Goal: Information Seeking & Learning: Check status

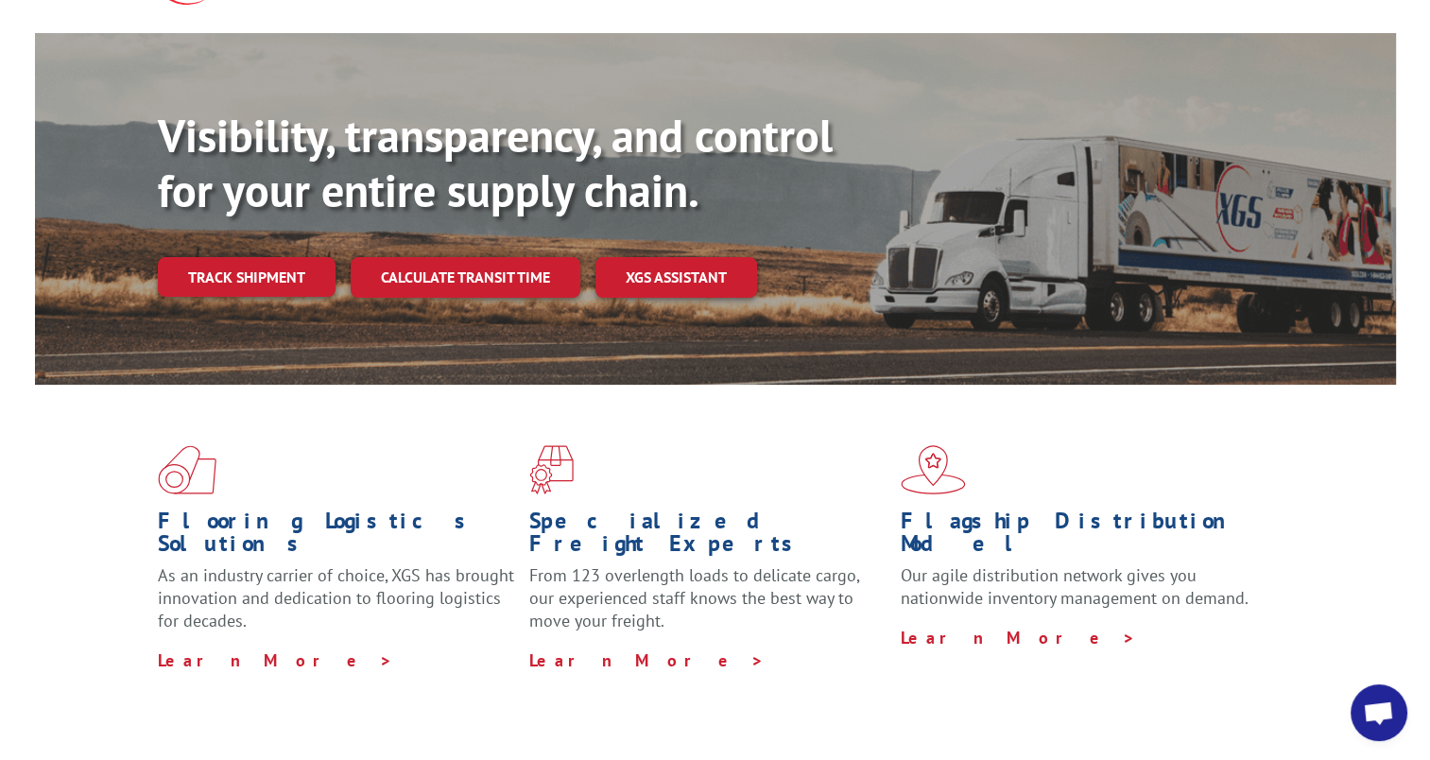
scroll to position [189, 0]
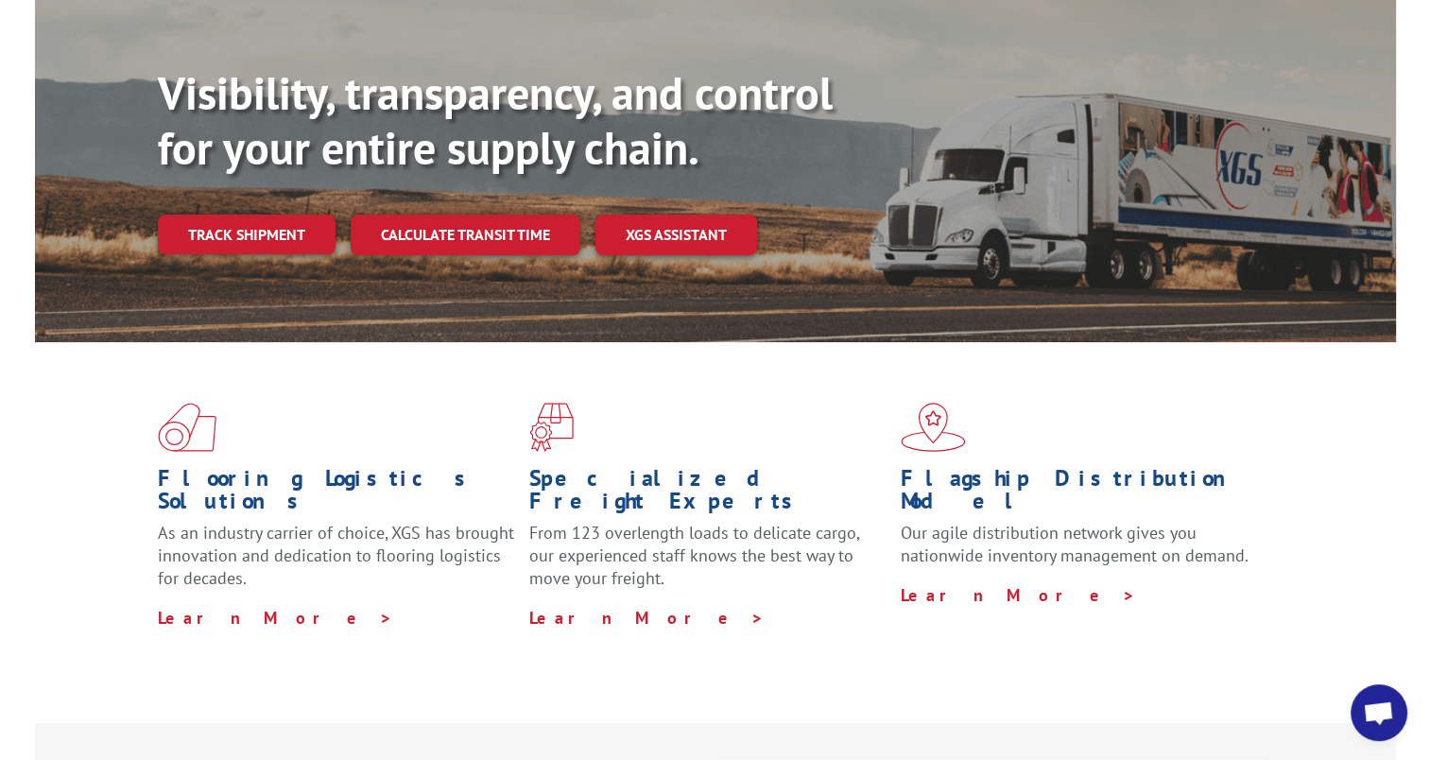
click at [279, 215] on link "Track shipment" at bounding box center [247, 235] width 178 height 40
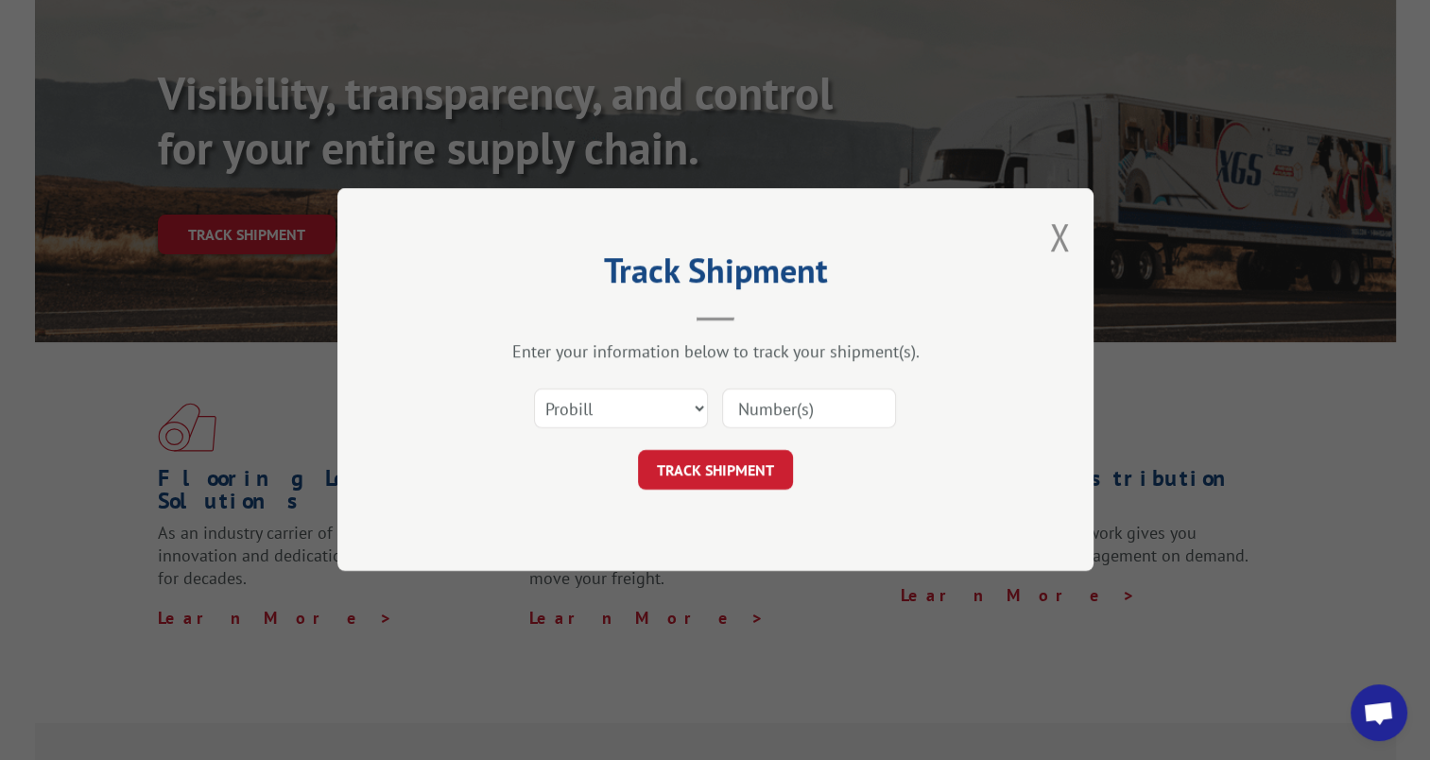
click at [766, 405] on input at bounding box center [809, 410] width 174 height 40
type input "17102918"
click at [737, 475] on button "TRACK SHIPMENT" at bounding box center [715, 471] width 155 height 40
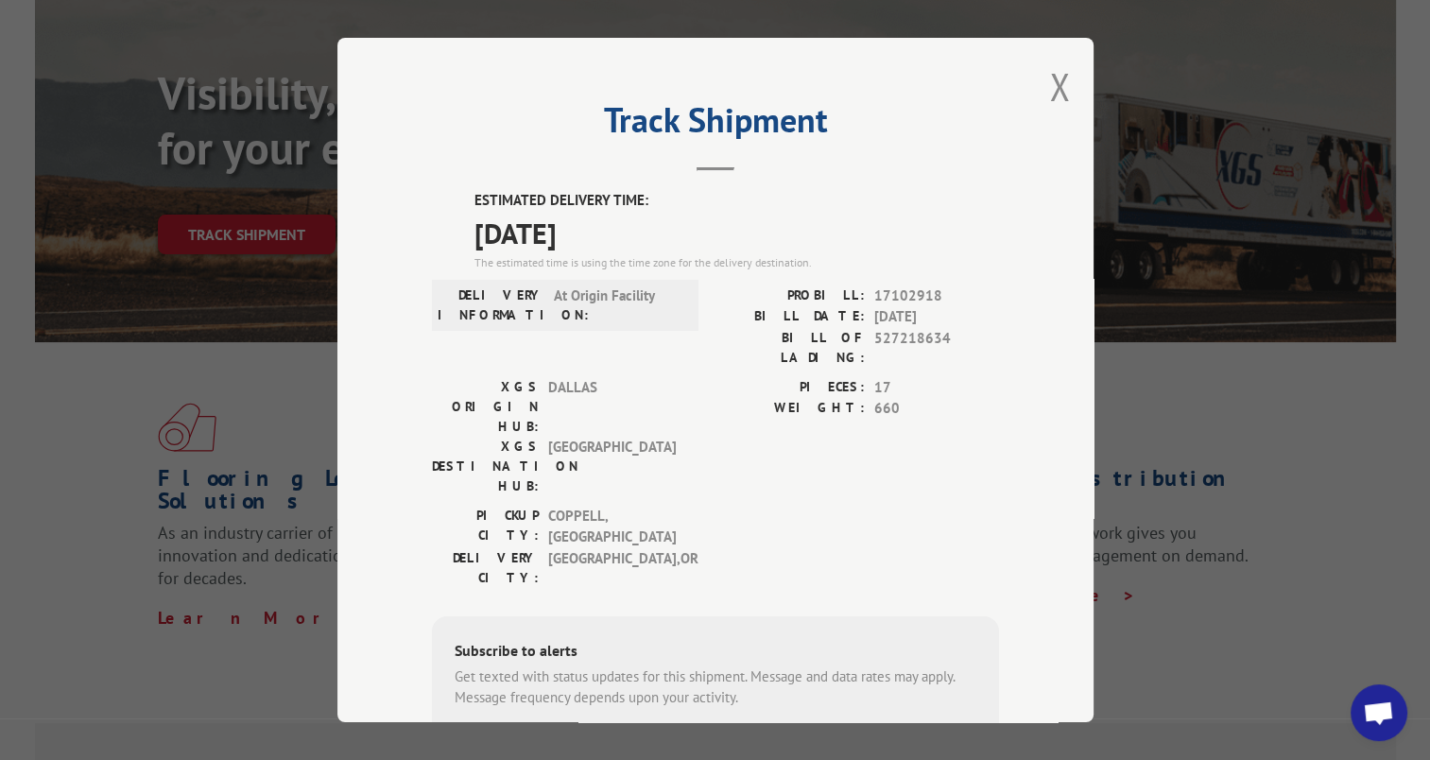
click at [1049, 76] on button "Close modal" at bounding box center [1059, 86] width 21 height 50
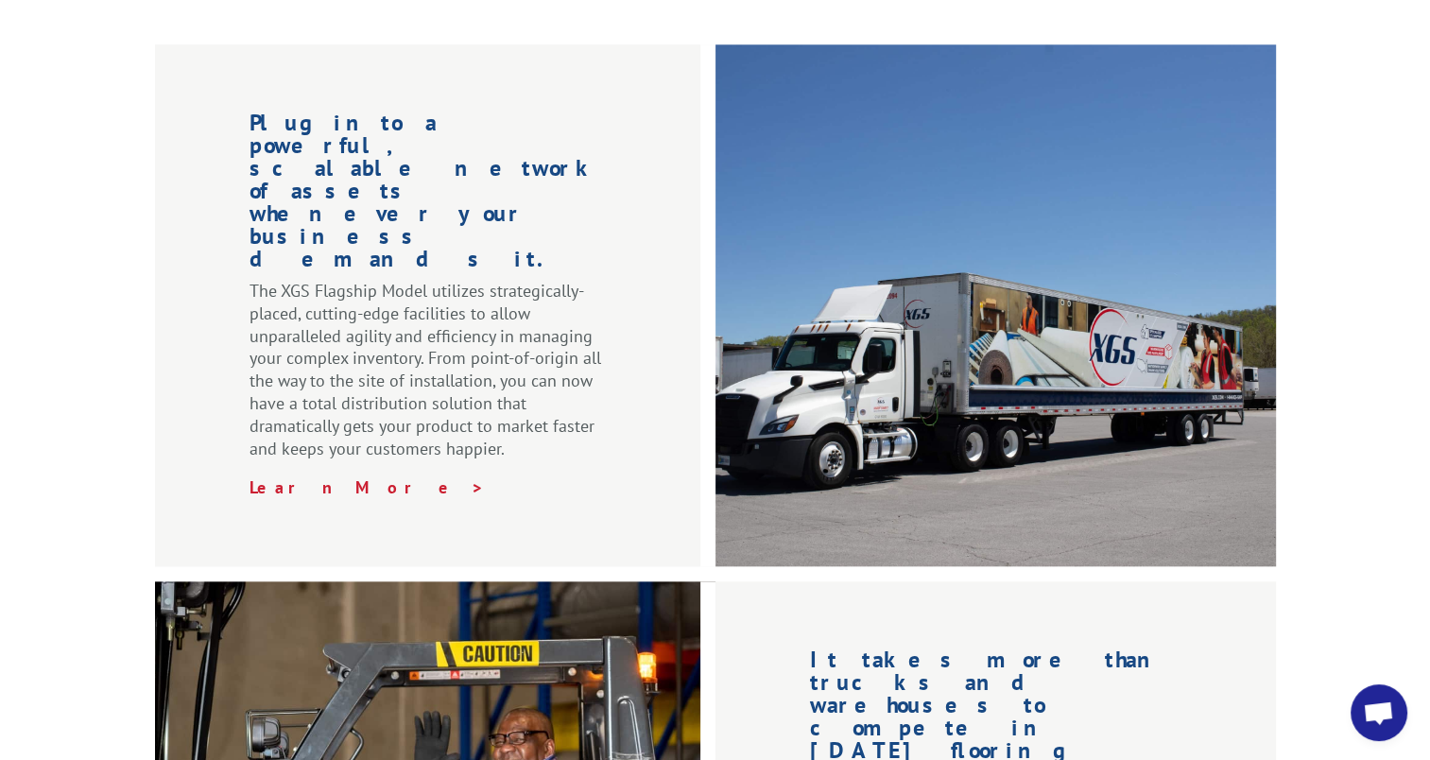
scroll to position [1967, 0]
